Goal: Book appointment/travel/reservation

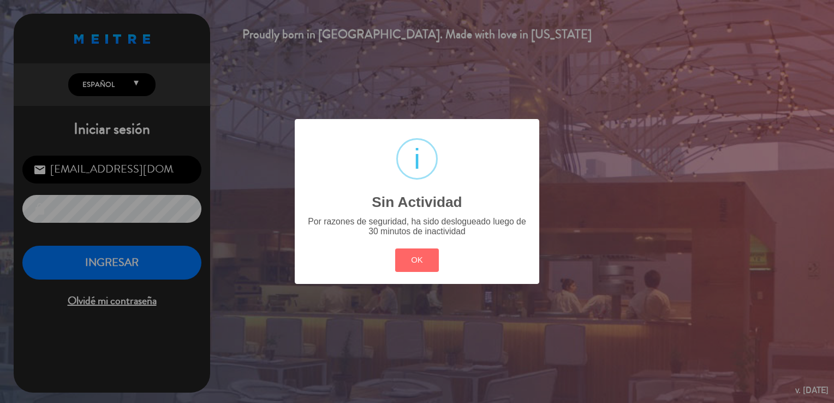
click at [136, 260] on div "? ! i Sin Actividad × Por razones de seguridad, ha sido deslogueado luego de 30…" at bounding box center [417, 201] width 834 height 403
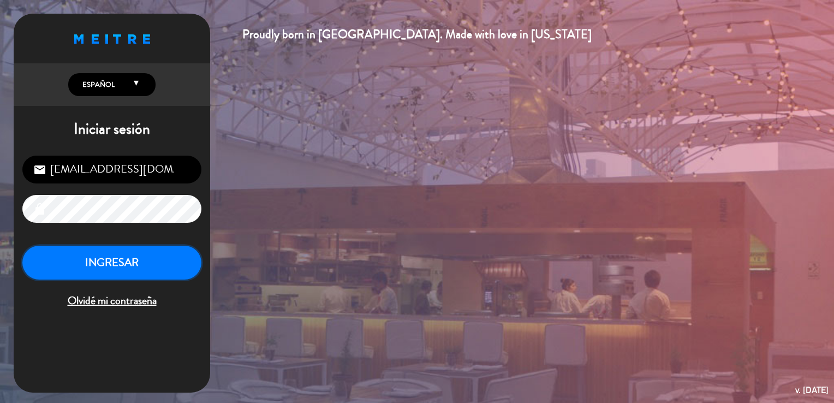
click at [139, 276] on button "INGRESAR" at bounding box center [111, 263] width 179 height 34
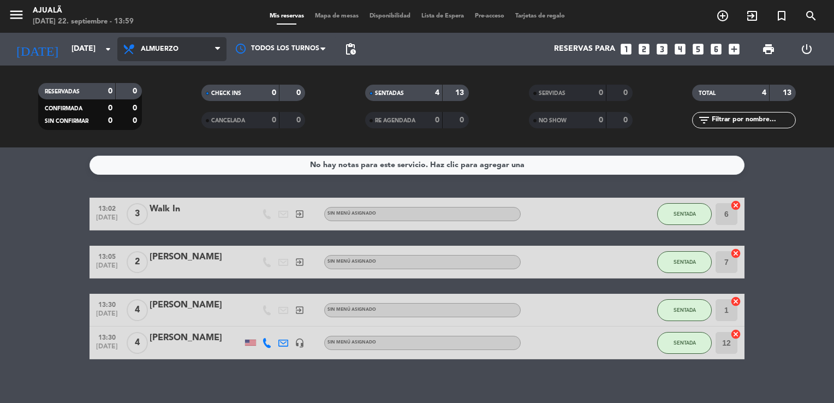
click at [166, 37] on span "Almuerzo" at bounding box center [171, 49] width 109 height 24
click at [168, 143] on div "menu Ajualä [DATE] 22. septiembre - 13:59 Mis reservas Mapa de mesas Disponibil…" at bounding box center [417, 73] width 834 height 147
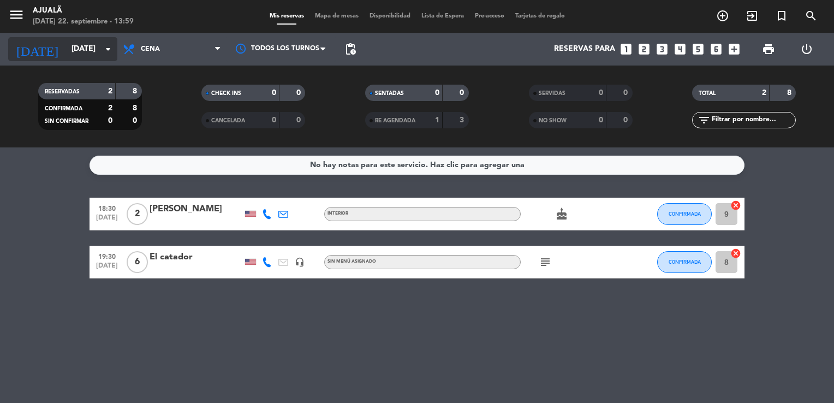
click at [81, 45] on input "[DATE]" at bounding box center [118, 49] width 104 height 20
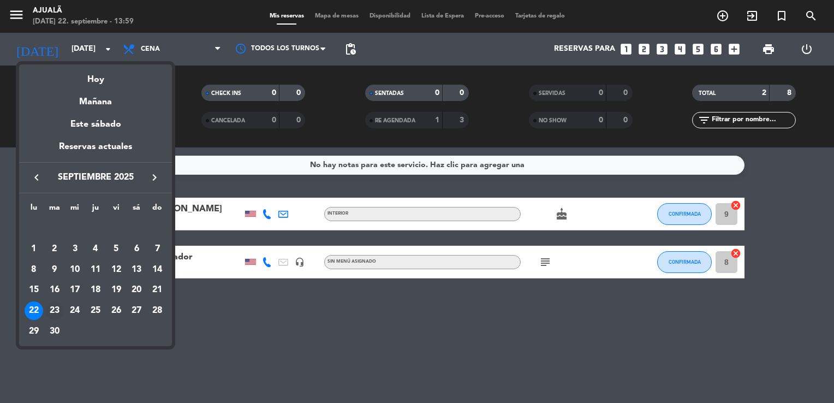
click at [51, 313] on div "23" at bounding box center [54, 310] width 19 height 19
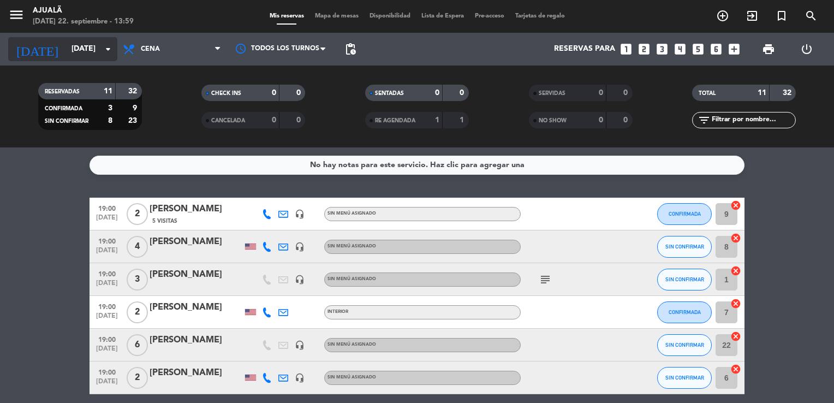
click at [77, 45] on input "[DATE]" at bounding box center [118, 49] width 104 height 20
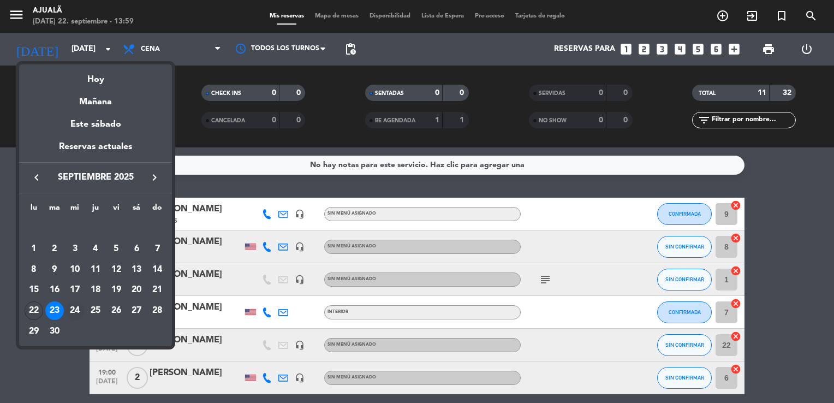
click at [74, 309] on div "24" at bounding box center [74, 310] width 19 height 19
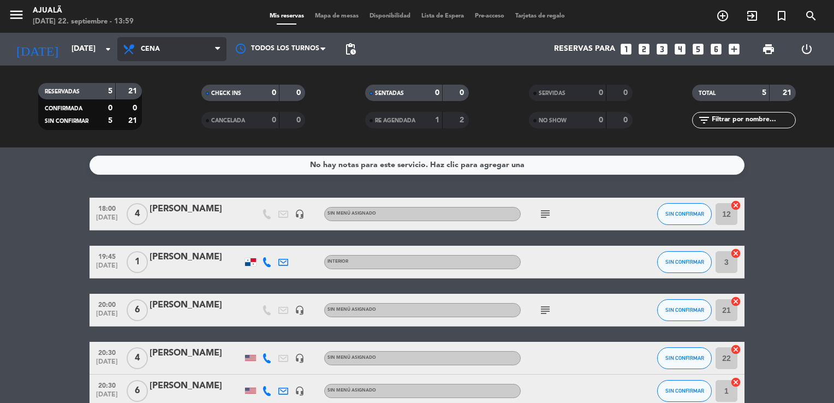
click at [160, 58] on span "Cena" at bounding box center [171, 49] width 109 height 24
click at [169, 117] on div "menu Ajualä [DATE] 22. septiembre - 13:59 Mis reservas Mapa de mesas Disponibil…" at bounding box center [417, 73] width 834 height 147
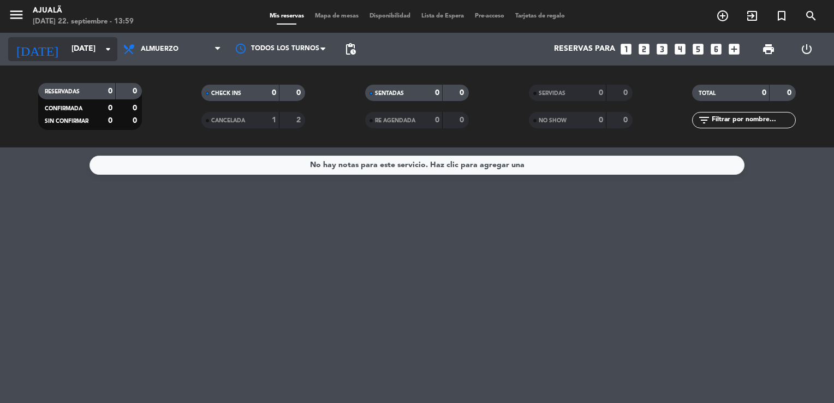
click at [86, 40] on input "[DATE]" at bounding box center [118, 49] width 104 height 20
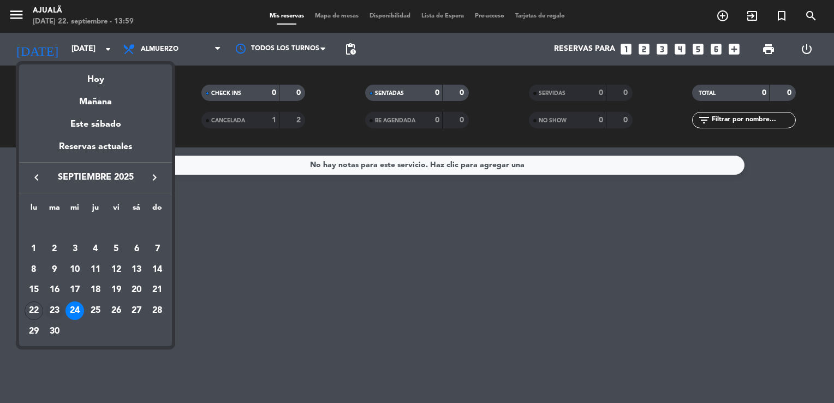
click at [56, 312] on div "23" at bounding box center [54, 310] width 19 height 19
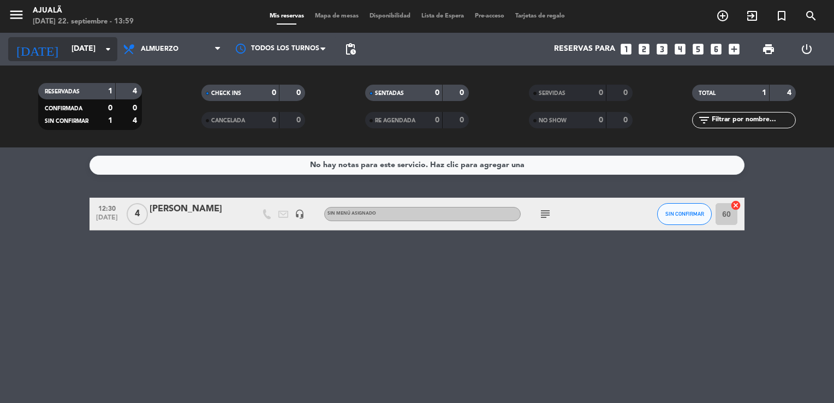
click at [74, 51] on input "[DATE]" at bounding box center [118, 49] width 104 height 20
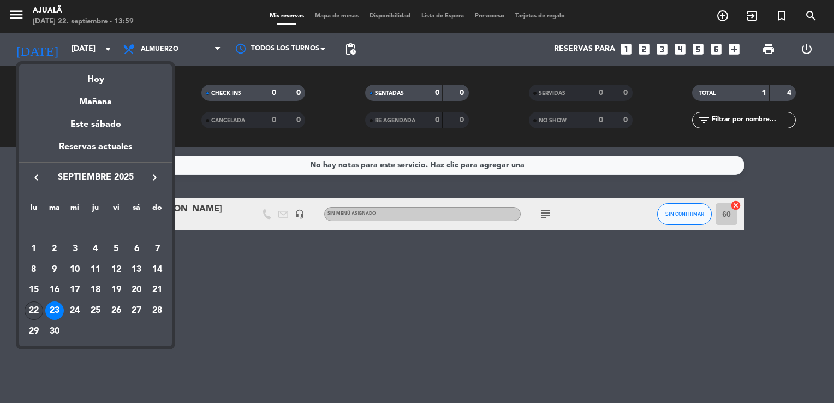
click at [33, 313] on div "22" at bounding box center [34, 310] width 19 height 19
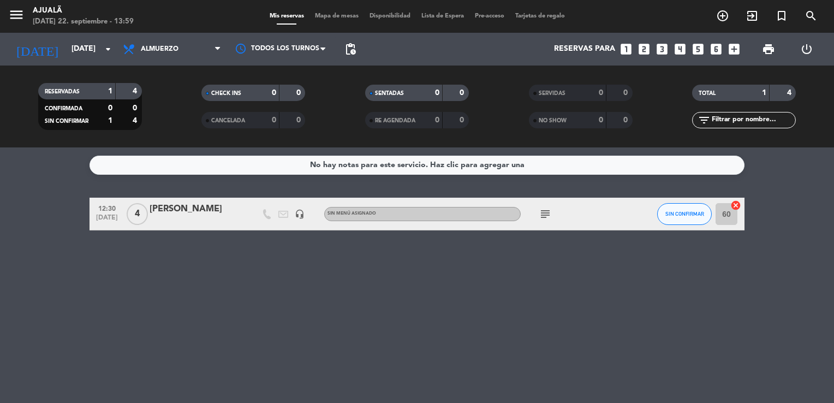
type input "[DATE]"
